Goal: Communication & Community: Connect with others

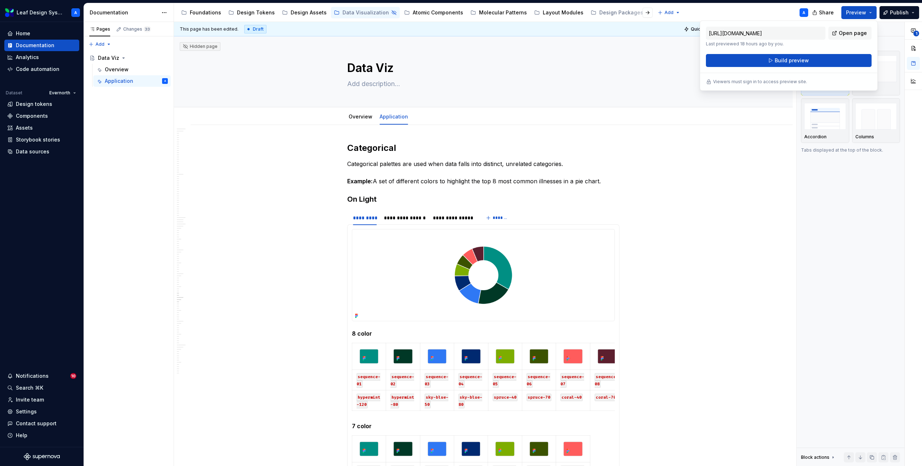
scroll to position [5194, 0]
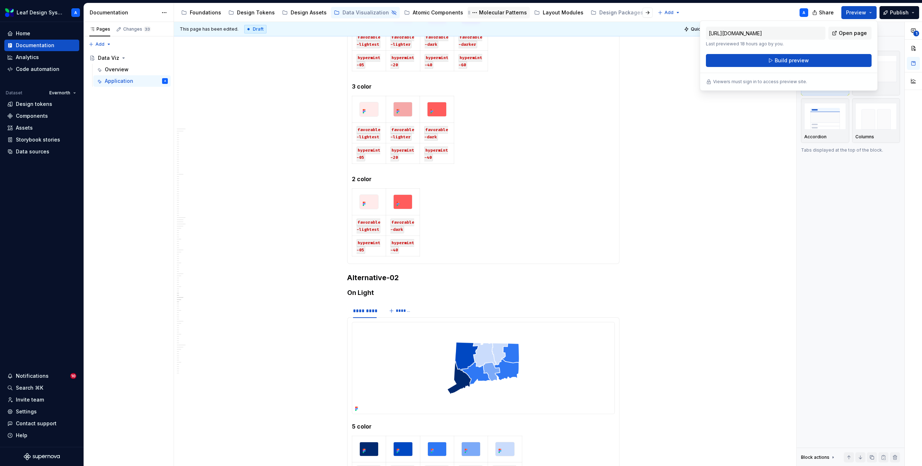
click at [487, 14] on div "Molecular Patterns" at bounding box center [503, 12] width 48 height 7
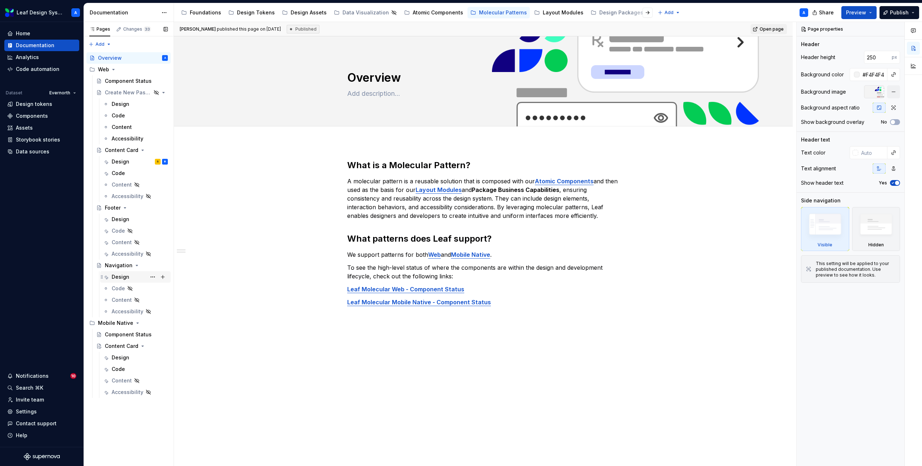
click at [124, 275] on div "Design" at bounding box center [121, 276] width 18 height 7
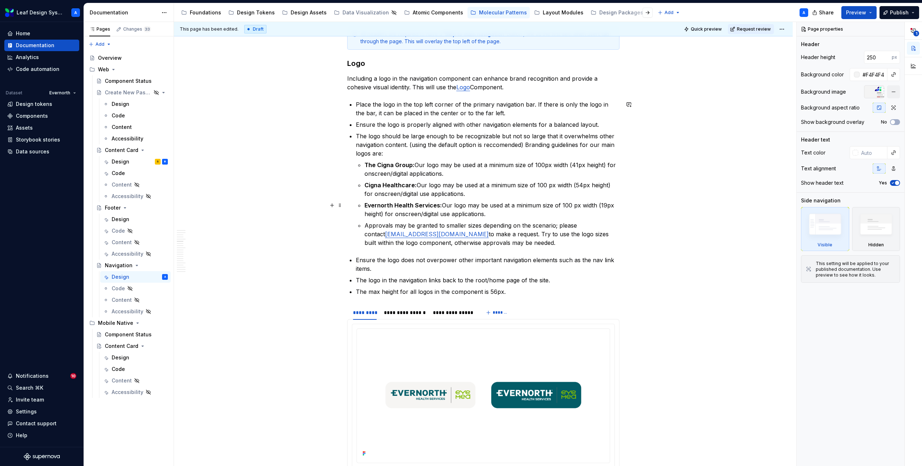
scroll to position [1443, 0]
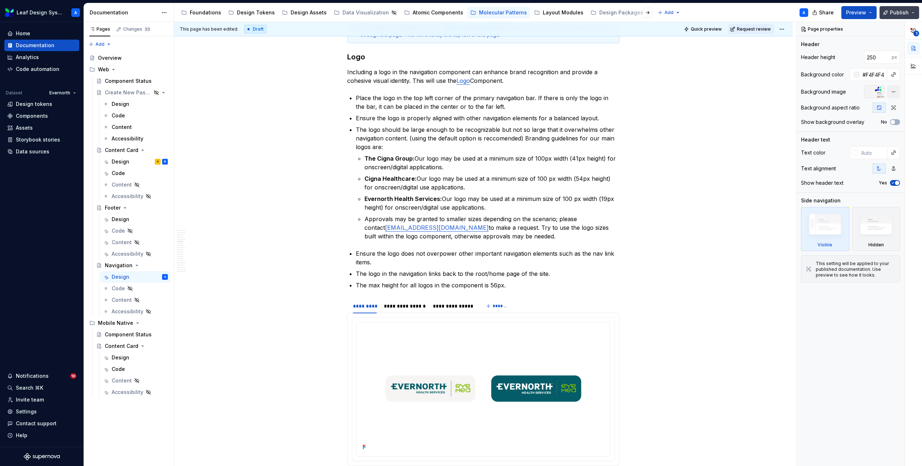
click at [913, 13] on button "Publish" at bounding box center [899, 12] width 40 height 13
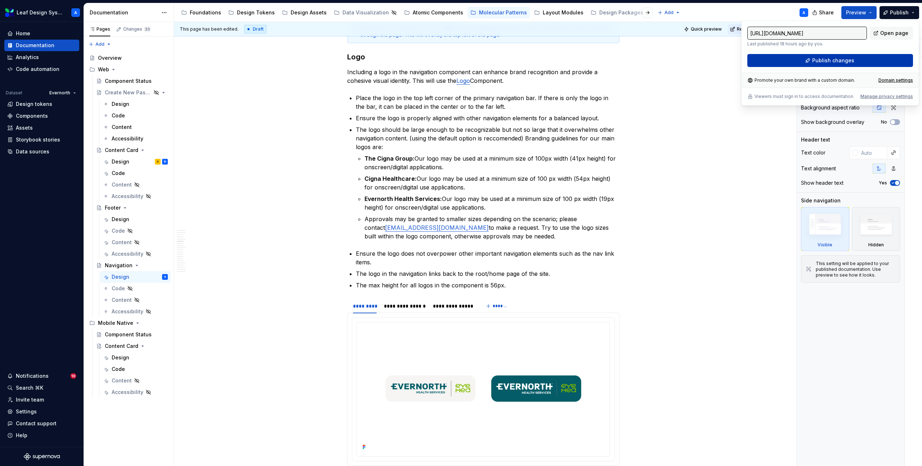
click at [852, 62] on button "Publish changes" at bounding box center [830, 60] width 166 height 13
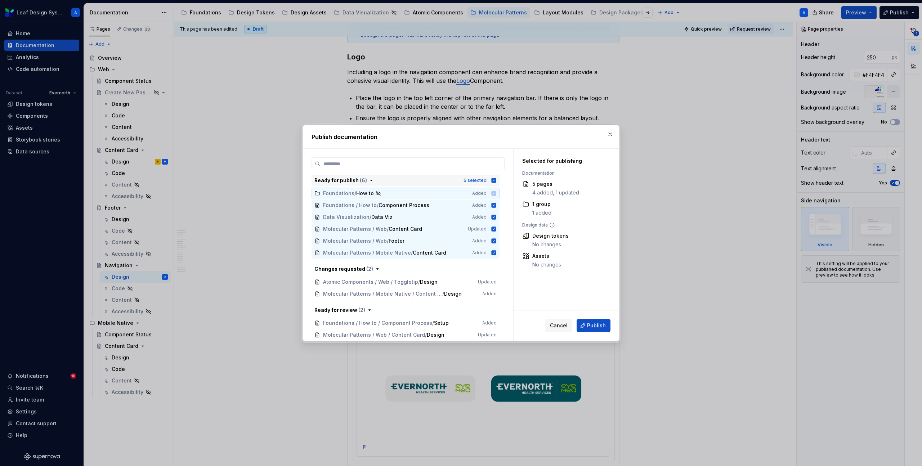
click at [496, 181] on icon "button" at bounding box center [493, 180] width 5 height 5
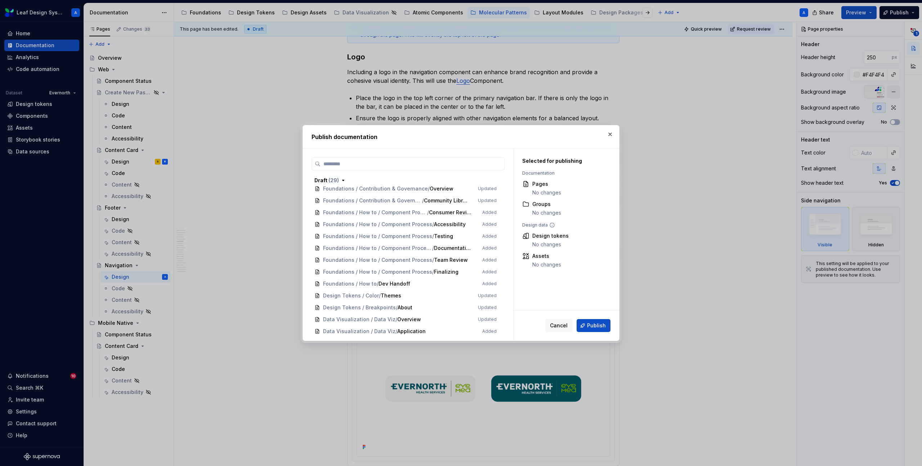
scroll to position [223, 0]
click at [611, 134] on button "button" at bounding box center [610, 134] width 10 height 10
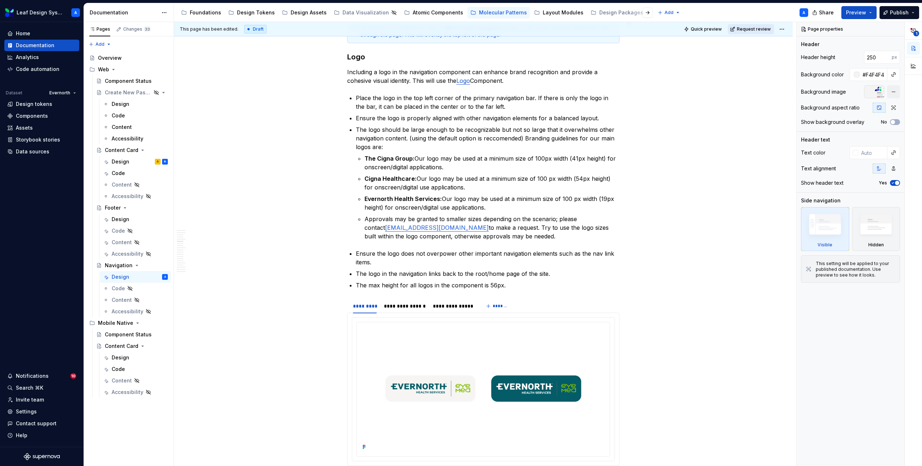
click at [762, 31] on span "Request review" at bounding box center [754, 29] width 34 height 6
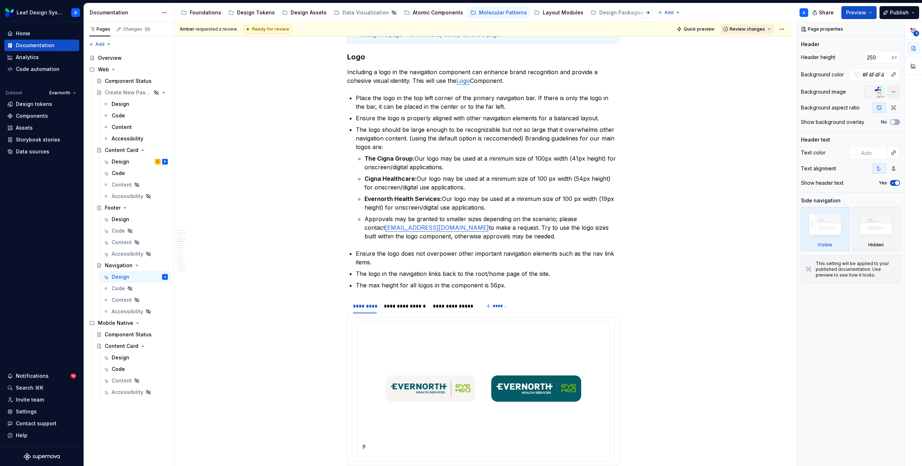
click at [760, 31] on span "Review changes" at bounding box center [746, 29] width 35 height 6
click at [756, 45] on div "Approve" at bounding box center [770, 43] width 63 height 7
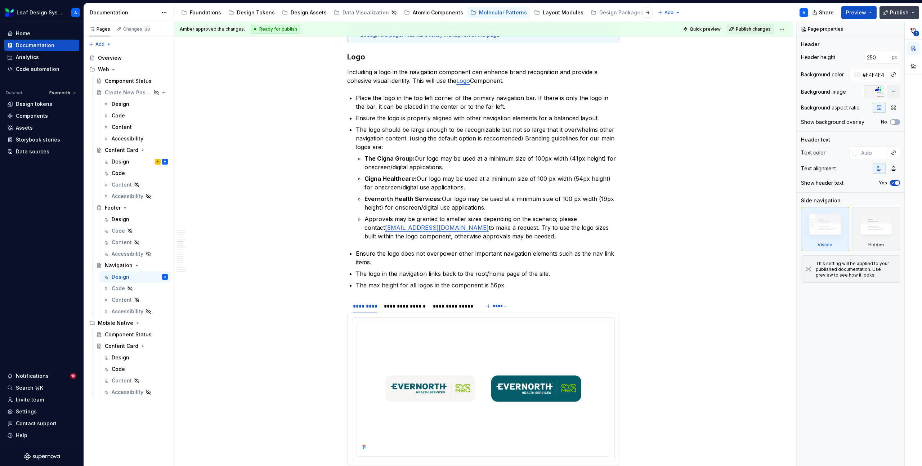
click at [913, 13] on button "Publish" at bounding box center [899, 12] width 40 height 13
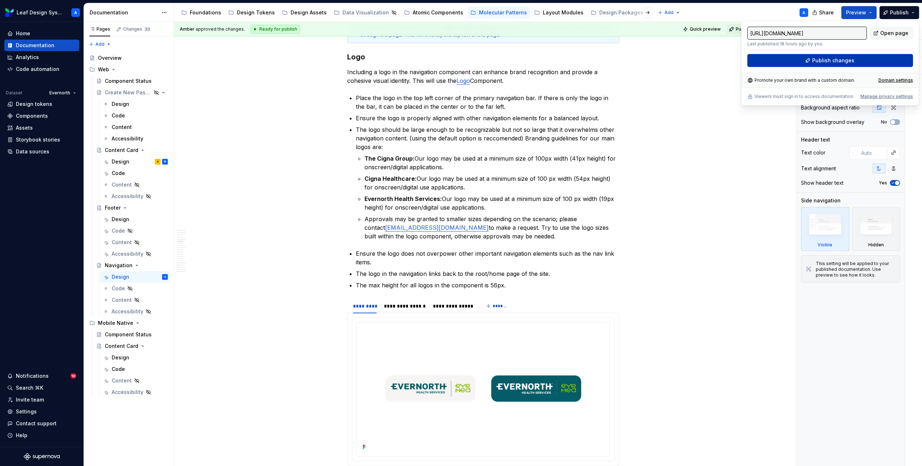
click at [867, 59] on button "Publish changes" at bounding box center [830, 60] width 166 height 13
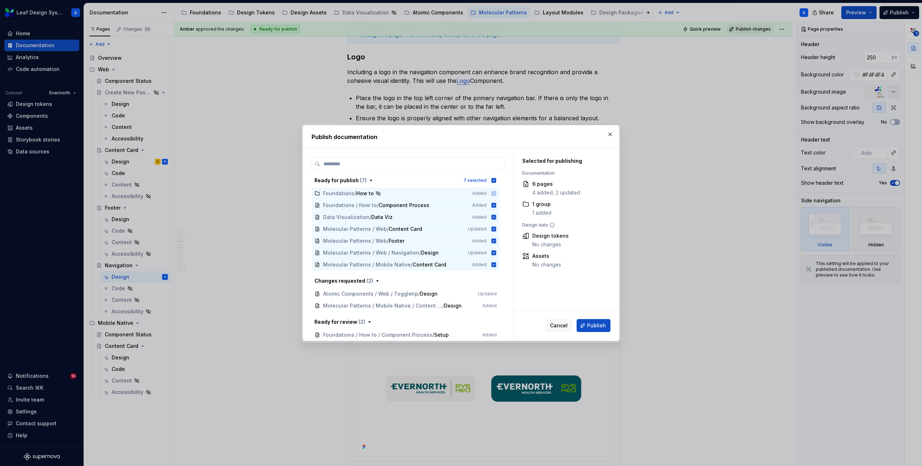
type textarea "*"
click at [496, 180] on icon "button" at bounding box center [494, 180] width 6 height 6
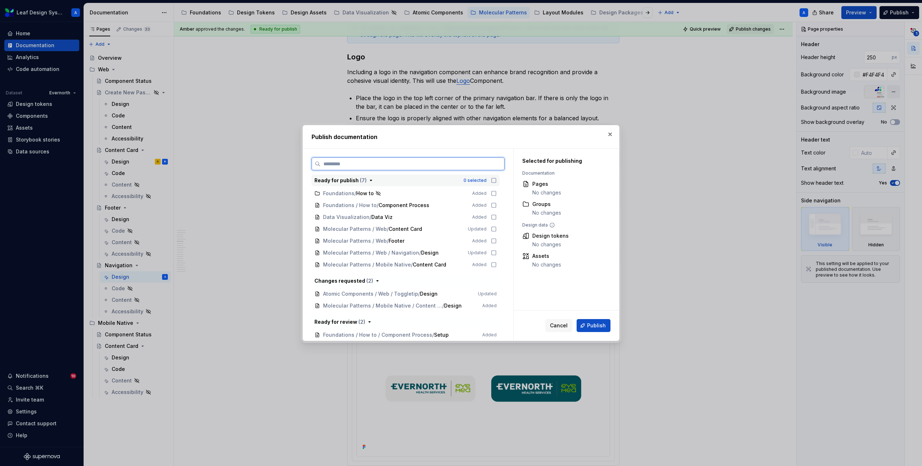
click at [470, 167] on input "search" at bounding box center [412, 163] width 184 height 7
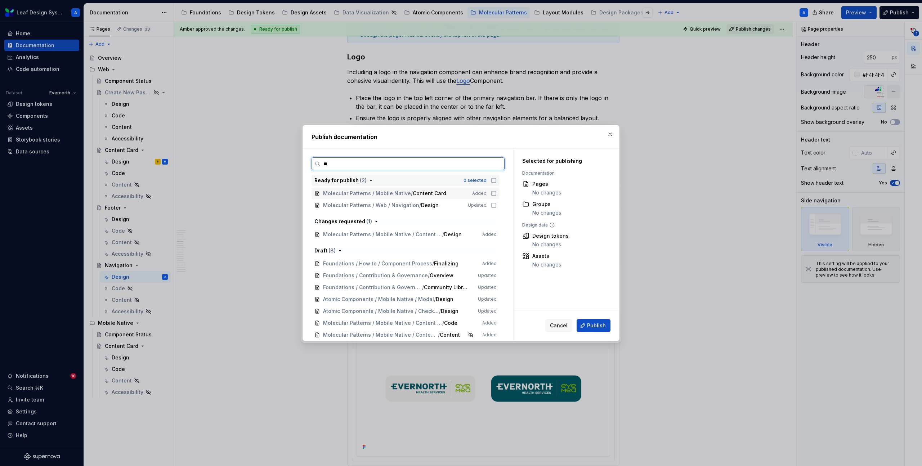
type input "***"
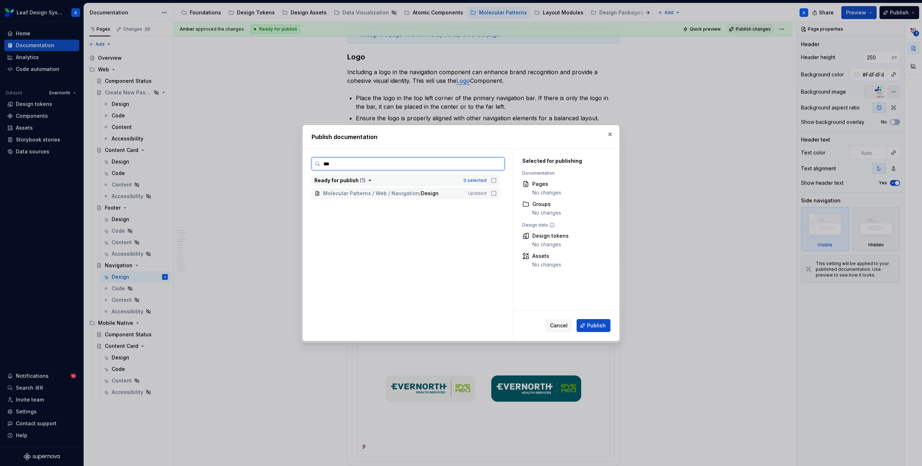
click at [496, 194] on icon at bounding box center [494, 193] width 6 height 6
click at [600, 321] on button "Publish" at bounding box center [593, 325] width 34 height 13
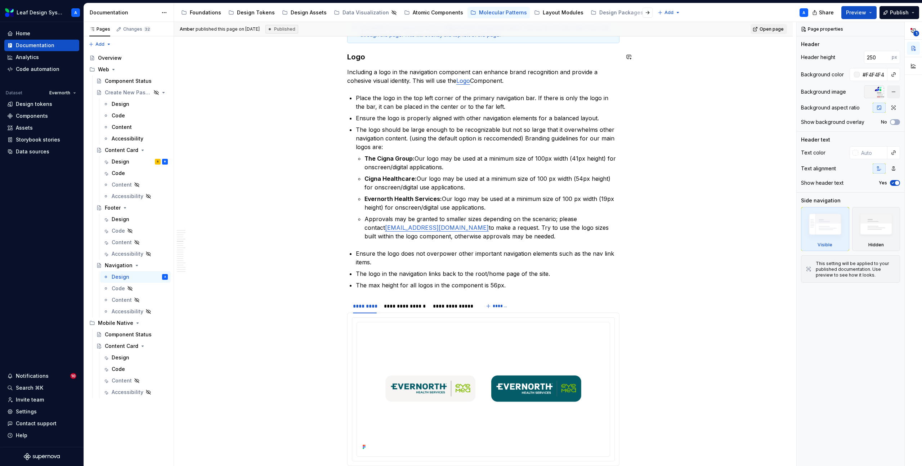
type textarea "*"
click at [32, 401] on div "Invite team" at bounding box center [30, 399] width 28 height 7
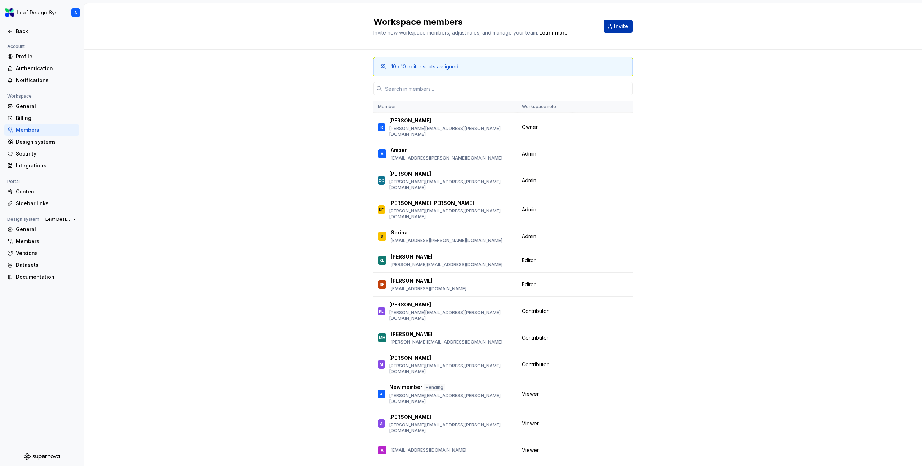
click at [616, 25] on span "Invite" at bounding box center [621, 26] width 14 height 7
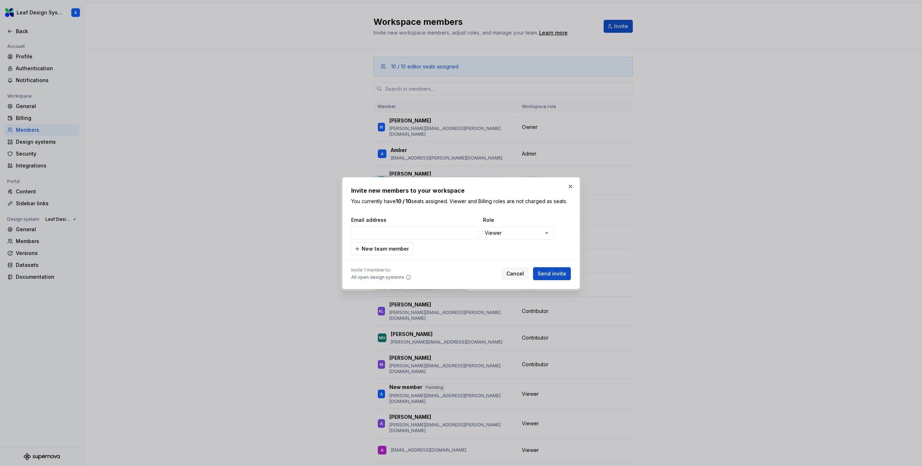
type input "[EMAIL_ADDRESS][DOMAIN_NAME]"
click at [548, 276] on span "Send invite" at bounding box center [551, 273] width 28 height 7
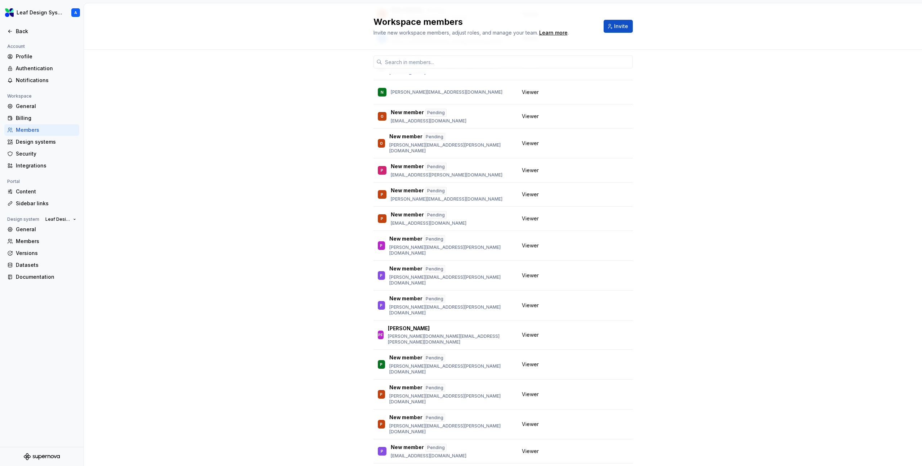
scroll to position [15550, 0]
